Goal: Task Accomplishment & Management: Manage account settings

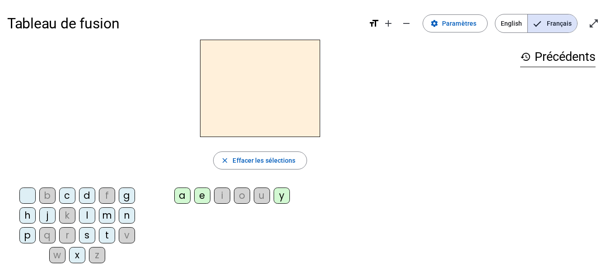
click at [106, 236] on div "t" at bounding box center [107, 236] width 16 height 16
click at [203, 197] on div "e" at bounding box center [202, 196] width 16 height 16
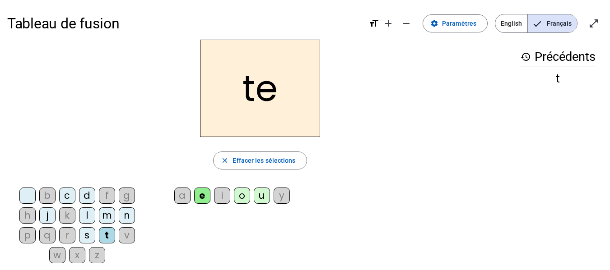
click at [85, 196] on div "d" at bounding box center [87, 196] width 16 height 16
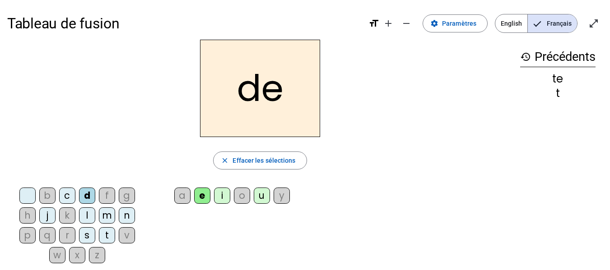
click at [107, 215] on div "m" at bounding box center [107, 216] width 16 height 16
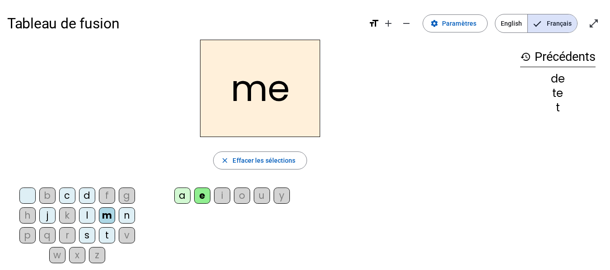
click at [181, 195] on div "a" at bounding box center [182, 196] width 16 height 16
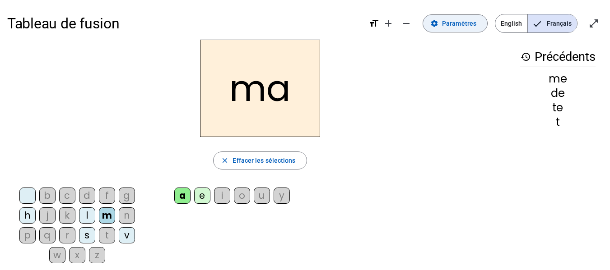
click at [459, 26] on span "Paramètres" at bounding box center [459, 23] width 34 height 11
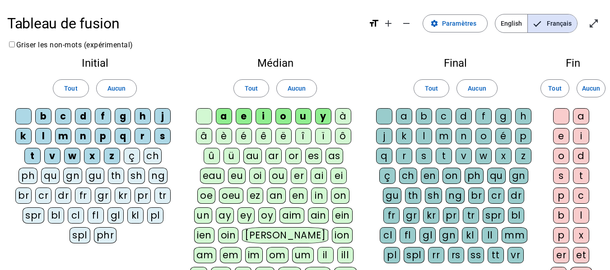
click at [392, 178] on div "ç" at bounding box center [387, 176] width 16 height 16
click at [411, 177] on div "ch" at bounding box center [408, 176] width 18 height 16
click at [390, 178] on div "ç" at bounding box center [387, 176] width 16 height 16
click at [406, 177] on div "ch" at bounding box center [408, 176] width 18 height 16
click at [475, 90] on span "Aucun" at bounding box center [477, 88] width 18 height 11
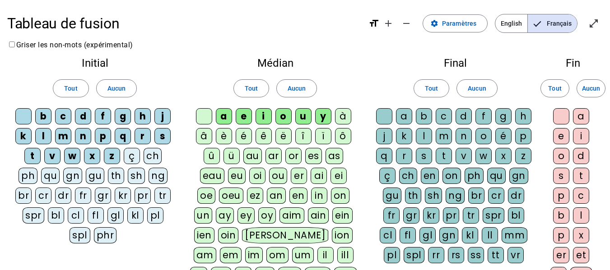
click at [404, 116] on div "a" at bounding box center [404, 116] width 16 height 16
click at [422, 117] on div "b" at bounding box center [424, 116] width 16 height 16
click at [441, 117] on div "c" at bounding box center [444, 116] width 16 height 16
click at [461, 119] on div "d" at bounding box center [463, 116] width 16 height 16
click at [481, 118] on div "f" at bounding box center [483, 116] width 16 height 16
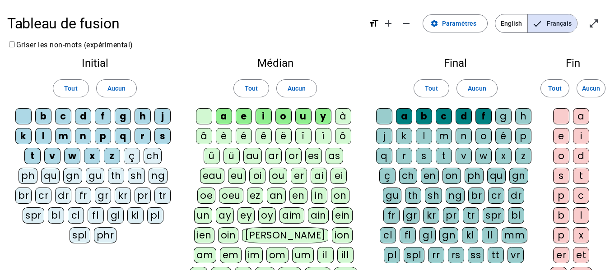
click at [501, 117] on div "g" at bounding box center [503, 116] width 16 height 16
click at [521, 116] on div "h" at bounding box center [523, 116] width 16 height 16
click at [523, 137] on div "p" at bounding box center [523, 136] width 16 height 16
click at [501, 137] on div "é" at bounding box center [503, 136] width 16 height 16
click at [481, 137] on div "o" at bounding box center [483, 136] width 16 height 16
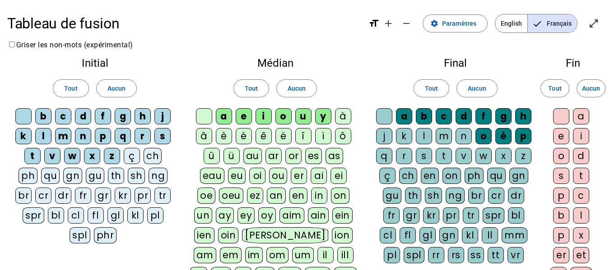
click at [462, 135] on div "n" at bounding box center [463, 136] width 16 height 16
click at [443, 136] on div "m" at bounding box center [444, 136] width 16 height 16
click at [422, 136] on div "l" at bounding box center [424, 136] width 16 height 16
click at [400, 136] on div "k" at bounding box center [404, 136] width 16 height 16
click at [382, 138] on div "j" at bounding box center [384, 136] width 16 height 16
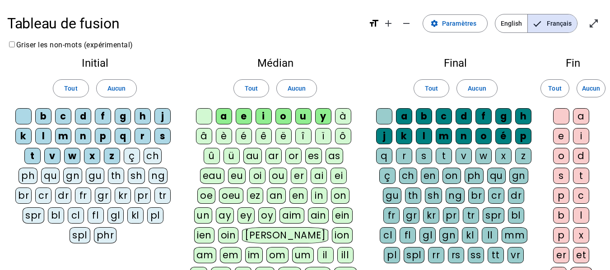
click at [383, 158] on div "q" at bounding box center [384, 156] width 16 height 16
click at [404, 157] on div "r" at bounding box center [404, 156] width 16 height 16
click at [425, 157] on div "s" at bounding box center [424, 156] width 16 height 16
click at [443, 156] on div "t" at bounding box center [444, 156] width 16 height 16
click at [461, 156] on div "v" at bounding box center [463, 156] width 16 height 16
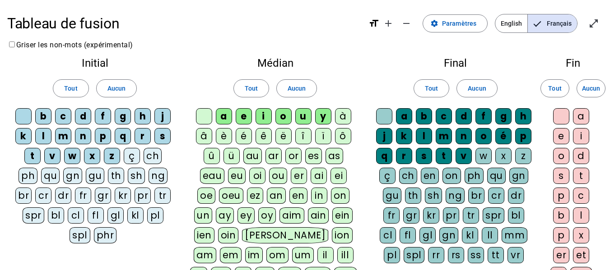
click at [483, 157] on div "w" at bounding box center [483, 156] width 16 height 16
click at [504, 157] on div "x" at bounding box center [503, 156] width 16 height 16
click at [524, 157] on div "z" at bounding box center [523, 156] width 16 height 16
click at [547, 21] on span "Français" at bounding box center [552, 23] width 49 height 18
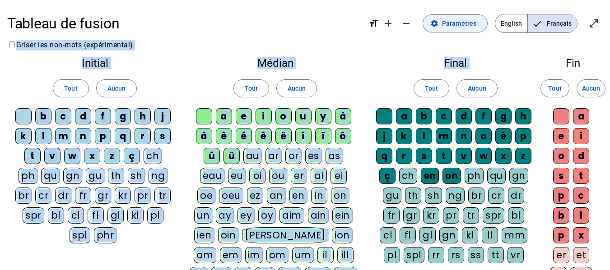
drag, startPoint x: 469, startPoint y: 30, endPoint x: 476, endPoint y: 17, distance: 14.6
click at [476, 17] on div "Tableau de fusion format_size add remove settings Paramètres English Français o…" at bounding box center [305, 243] width 610 height 487
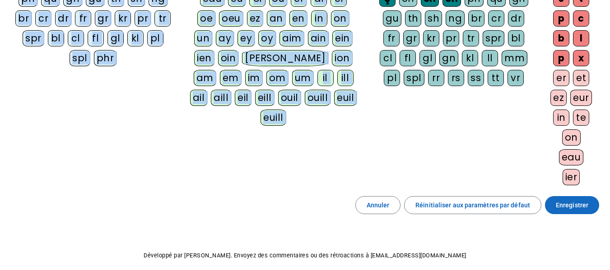
click at [566, 207] on span "Enregistrer" at bounding box center [572, 205] width 33 height 11
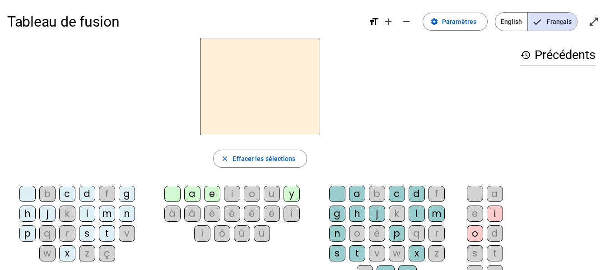
scroll to position [0, 0]
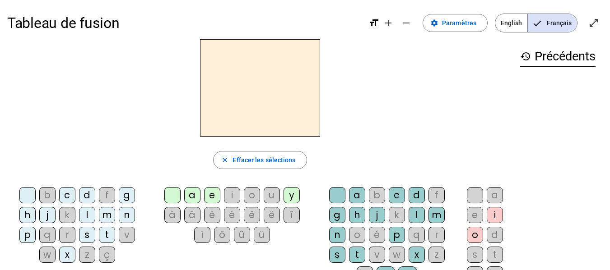
click at [105, 213] on div "m" at bounding box center [107, 215] width 16 height 16
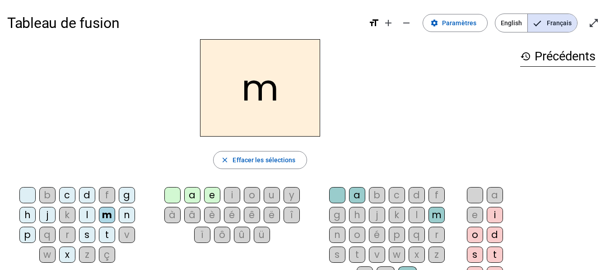
click at [188, 196] on div "a" at bounding box center [192, 195] width 16 height 16
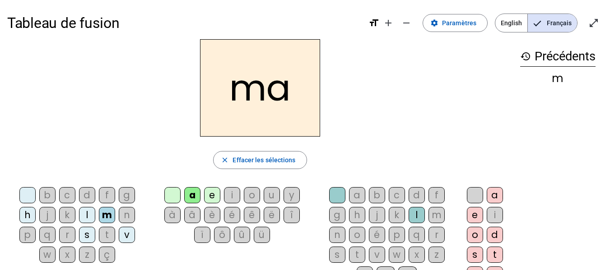
click at [413, 213] on div "l" at bounding box center [417, 215] width 16 height 16
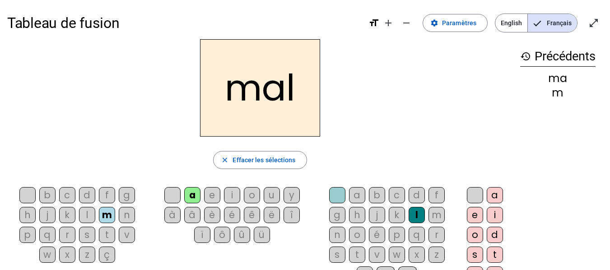
click at [234, 197] on div "i" at bounding box center [232, 195] width 16 height 16
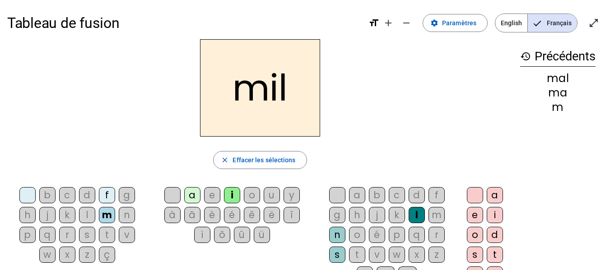
click at [198, 196] on div "a" at bounding box center [192, 195] width 16 height 16
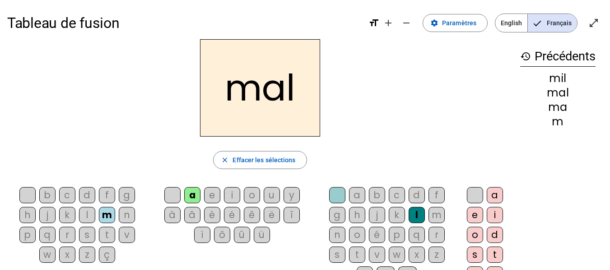
click at [86, 214] on div "l" at bounding box center [87, 215] width 16 height 16
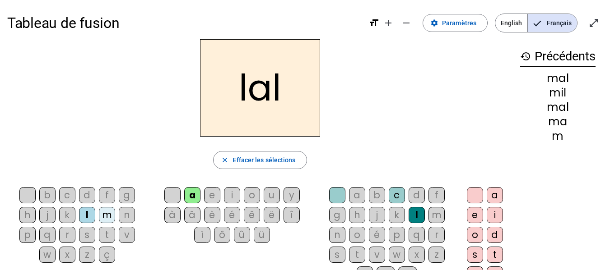
click at [229, 197] on div "i" at bounding box center [232, 195] width 16 height 16
